Goal: Information Seeking & Learning: Learn about a topic

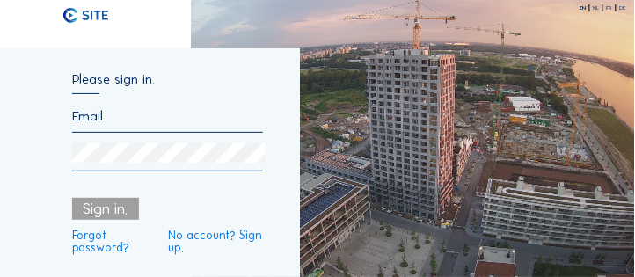
type input "[EMAIL_ADDRESS][DOMAIN_NAME]"
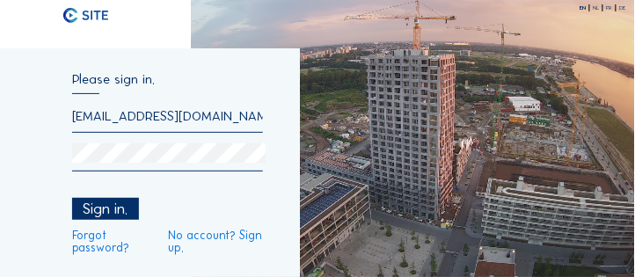
click at [101, 212] on div "Sign in." at bounding box center [105, 209] width 67 height 22
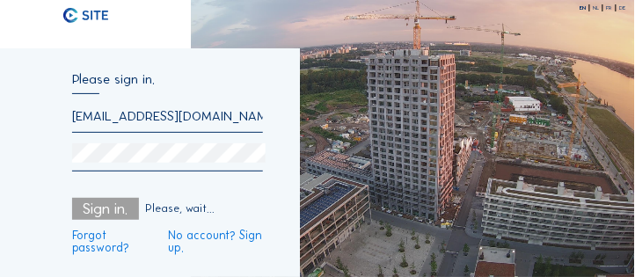
click at [102, 212] on div "Sign in." at bounding box center [105, 209] width 67 height 22
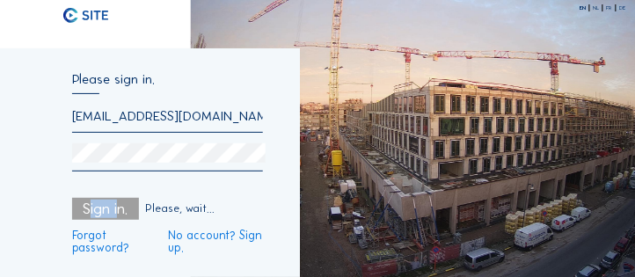
click at [106, 208] on div "Sign in." at bounding box center [105, 209] width 67 height 22
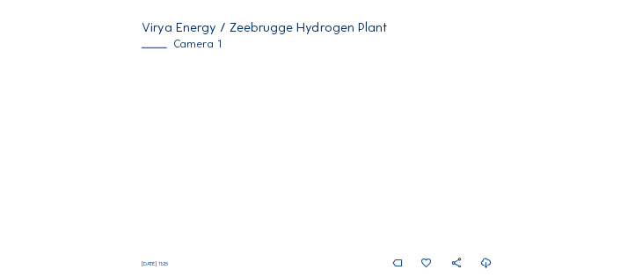
scroll to position [201, 0]
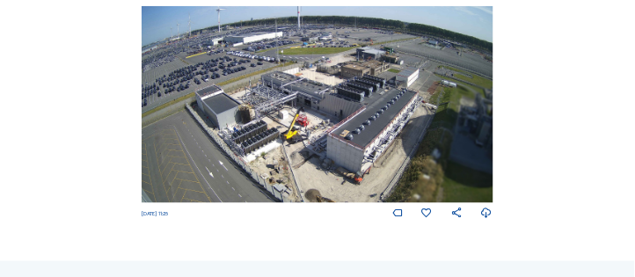
click at [349, 136] on img at bounding box center [317, 105] width 351 height 198
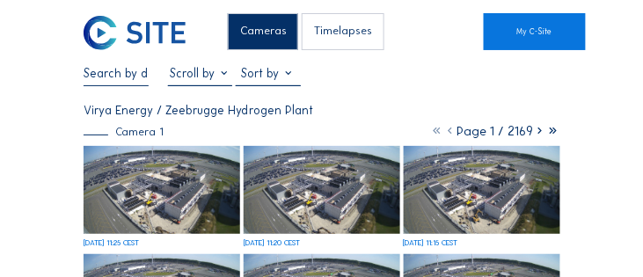
scroll to position [50, 0]
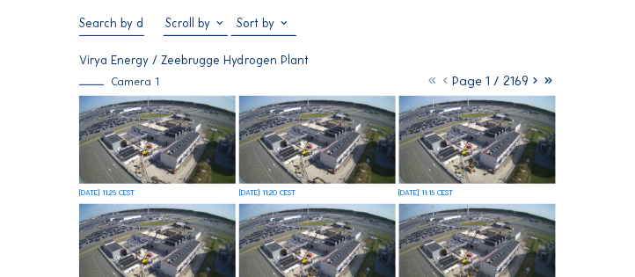
click at [244, 174] on div "[DATE] 11:20 CEST" at bounding box center [317, 146] width 157 height 101
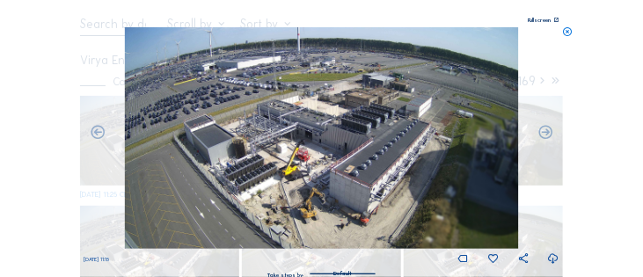
click at [555, 22] on icon at bounding box center [556, 20] width 5 height 5
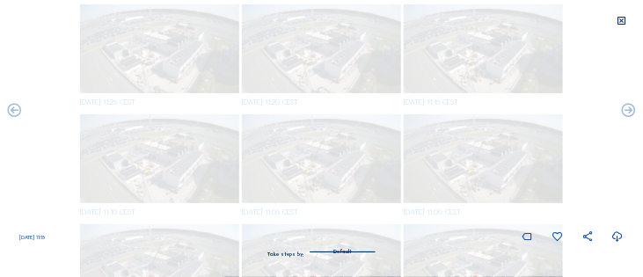
scroll to position [0, 0]
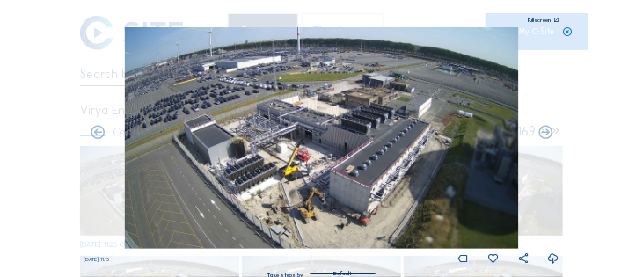
click at [568, 31] on icon at bounding box center [567, 32] width 11 height 11
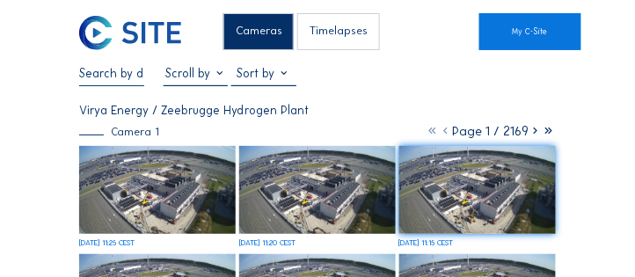
click at [163, 193] on img at bounding box center [157, 190] width 157 height 88
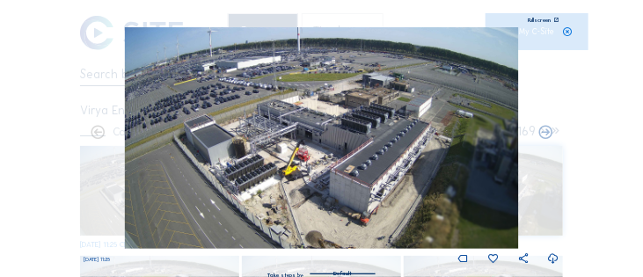
click at [548, 21] on div "Fullscreen" at bounding box center [540, 20] width 23 height 5
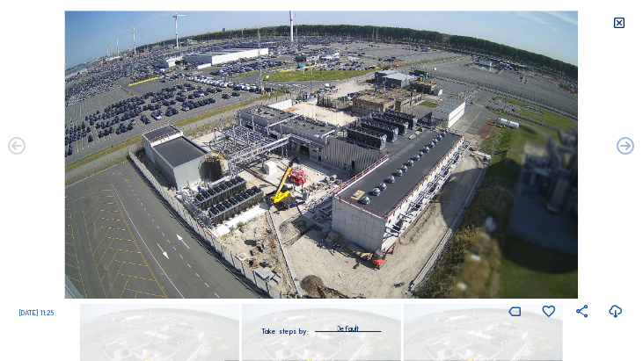
click at [619, 26] on icon at bounding box center [620, 23] width 14 height 15
